Goal: Find specific page/section: Find specific page/section

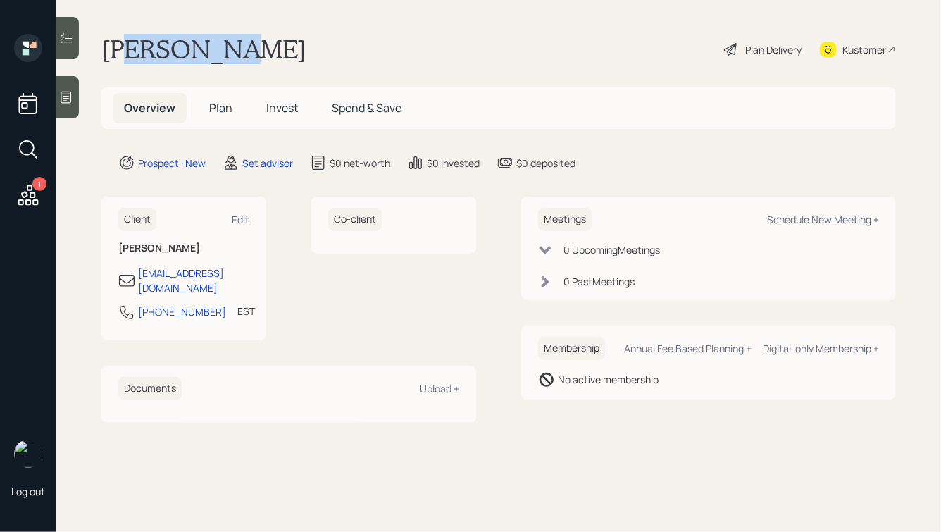
drag, startPoint x: 249, startPoint y: 61, endPoint x: 128, endPoint y: 49, distance: 121.6
click at [128, 49] on div "[PERSON_NAME] Plan Delivery Kustomer" at bounding box center [498, 49] width 794 height 31
click at [128, 49] on h1 "[PERSON_NAME]" at bounding box center [203, 49] width 205 height 31
